Goal: Task Accomplishment & Management: Complete application form

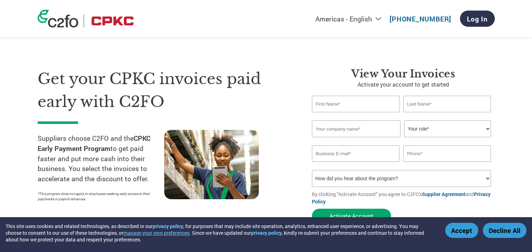
click at [329, 103] on input "text" at bounding box center [356, 104] width 88 height 17
type input "[PERSON_NAME]"
type input "[US_STATE] Air Hydraulic"
click at [438, 125] on select "Your role* CFO Controller Credit Manager Finance Director Treasurer CEO Preside…" at bounding box center [447, 128] width 87 height 17
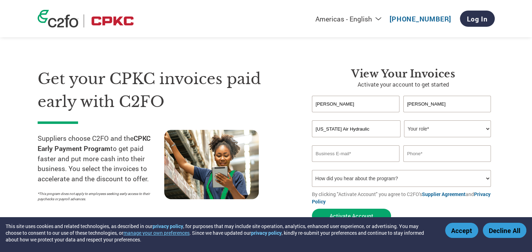
select select "OFFICE_MANAGER"
click at [404, 120] on select "Your role* CFO Controller Credit Manager Finance Director Treasurer CEO Preside…" at bounding box center [447, 128] width 87 height 17
click at [344, 159] on input "email" at bounding box center [356, 153] width 88 height 17
click at [312, 208] on button "Activate Account" at bounding box center [351, 215] width 79 height 14
type input "[EMAIL_ADDRESS][DOMAIN_NAME]"
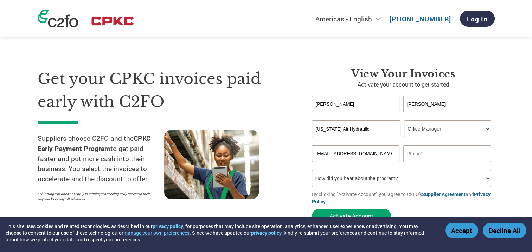
type input "9037578211"
click at [361, 179] on select "How did you hear about the program? Received a letter Email Social Media Online…" at bounding box center [401, 178] width 179 height 17
select select "Email"
click at [312, 170] on select "How did you hear about the program? Received a letter Email Social Media Online…" at bounding box center [401, 178] width 179 height 17
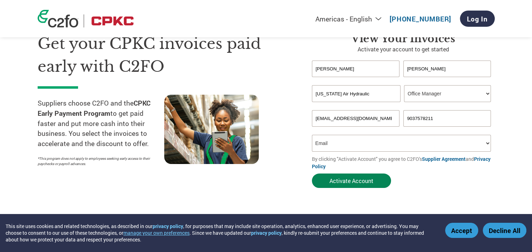
click at [331, 178] on button "Activate Account" at bounding box center [351, 180] width 79 height 14
